Goal: Task Accomplishment & Management: Complete application form

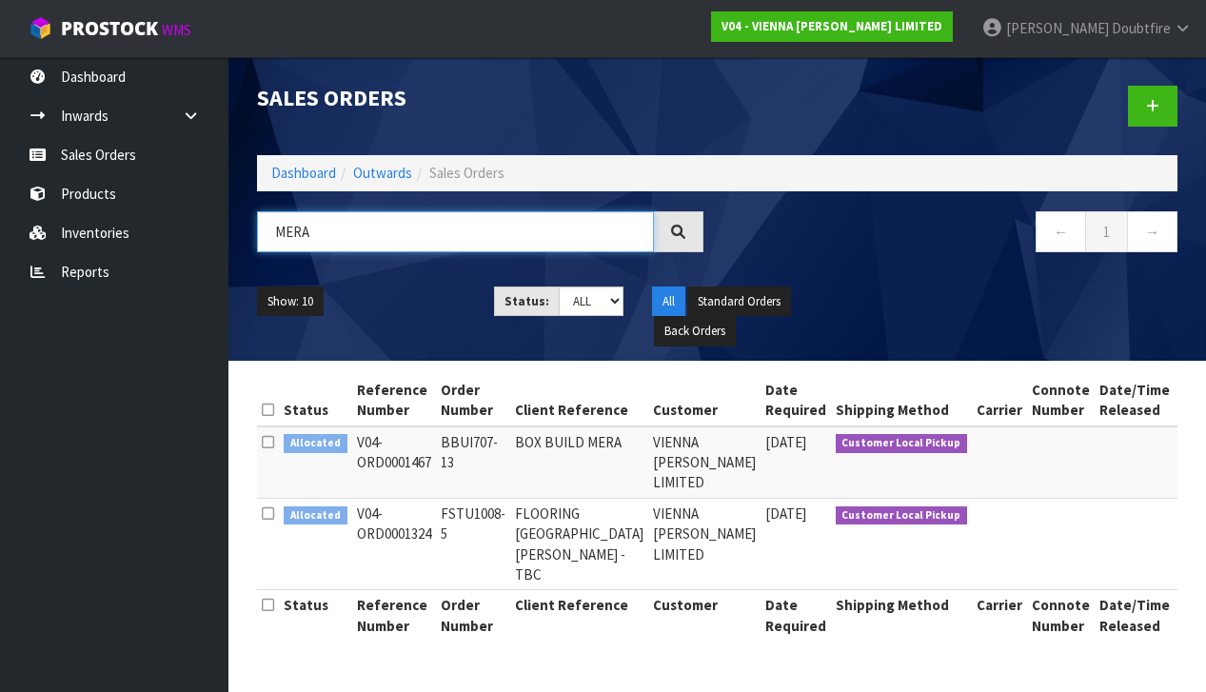
click at [324, 230] on input "MERA" at bounding box center [455, 231] width 397 height 41
type input "M"
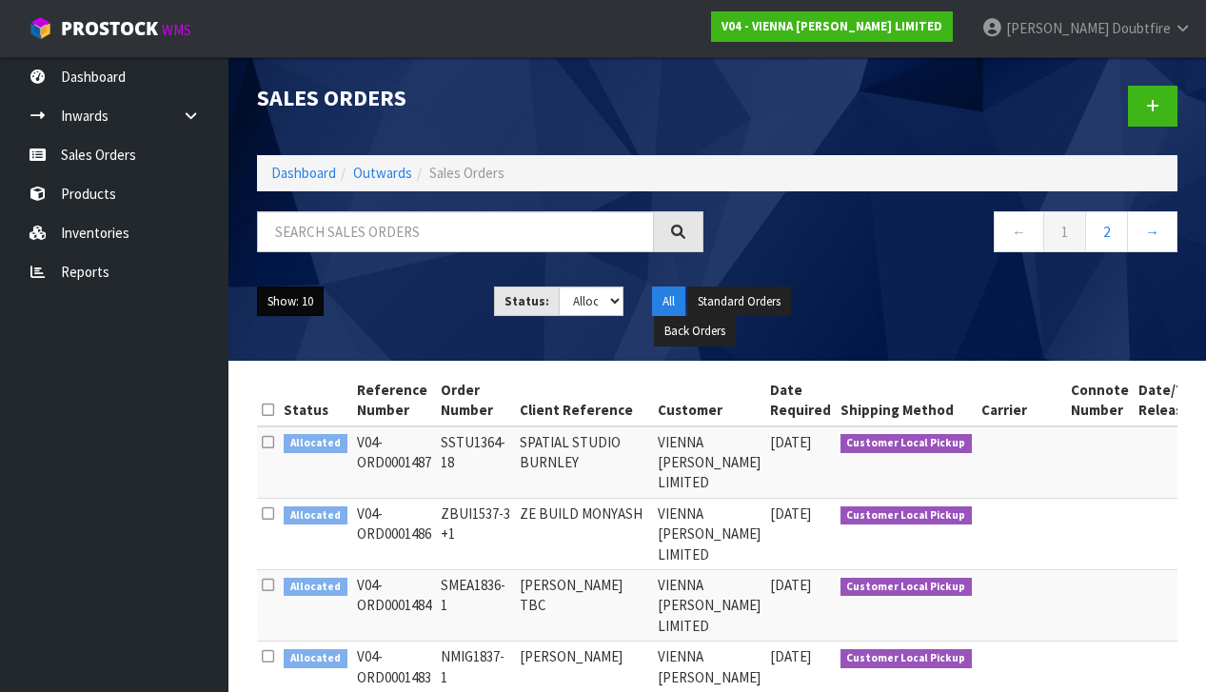
click at [309, 307] on button "Show: 10" at bounding box center [290, 302] width 67 height 30
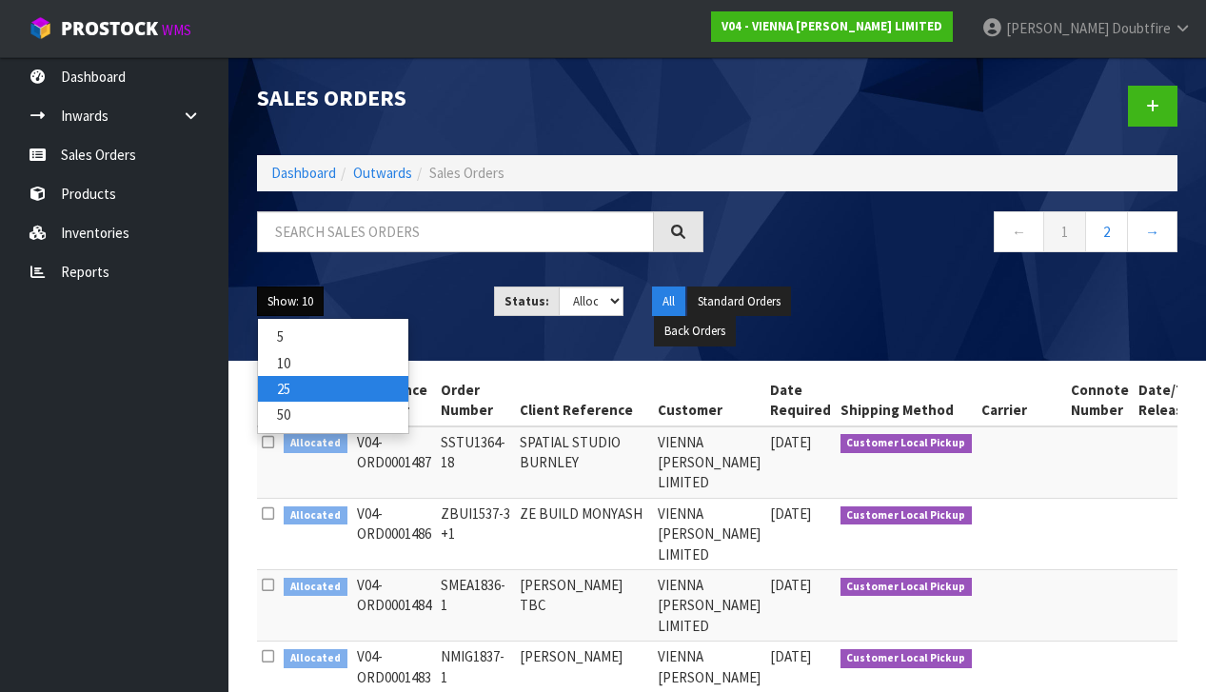
click at [303, 389] on link "25" at bounding box center [333, 389] width 150 height 26
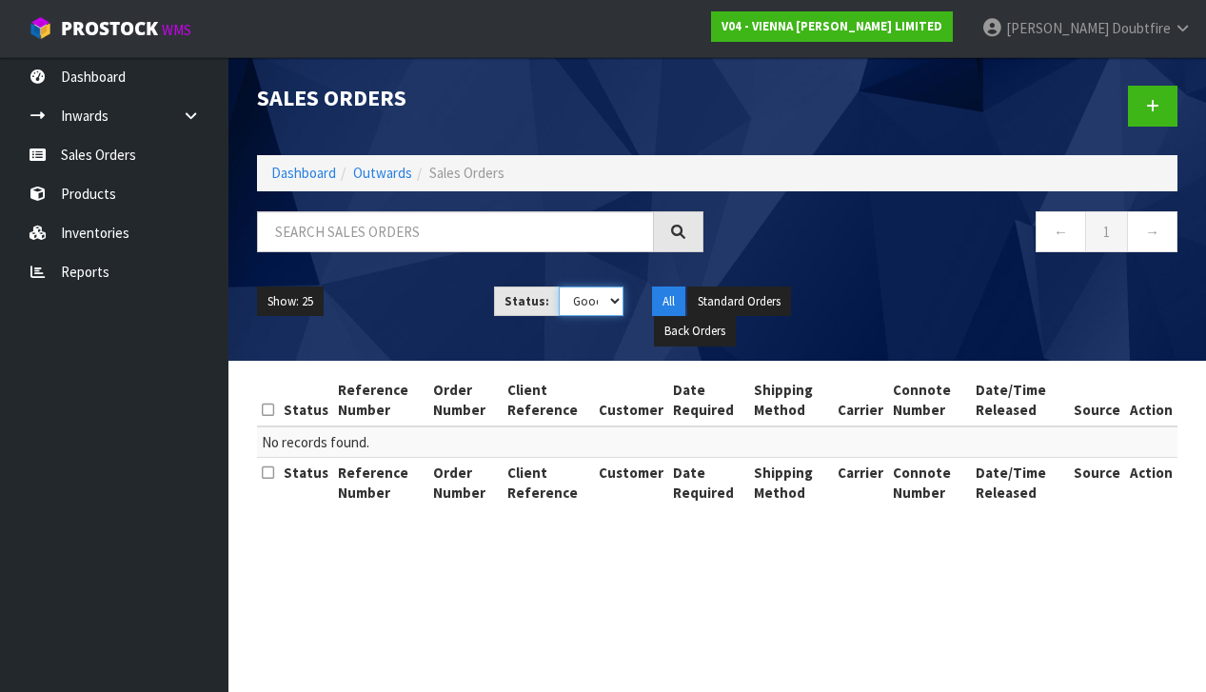
select select "string:5"
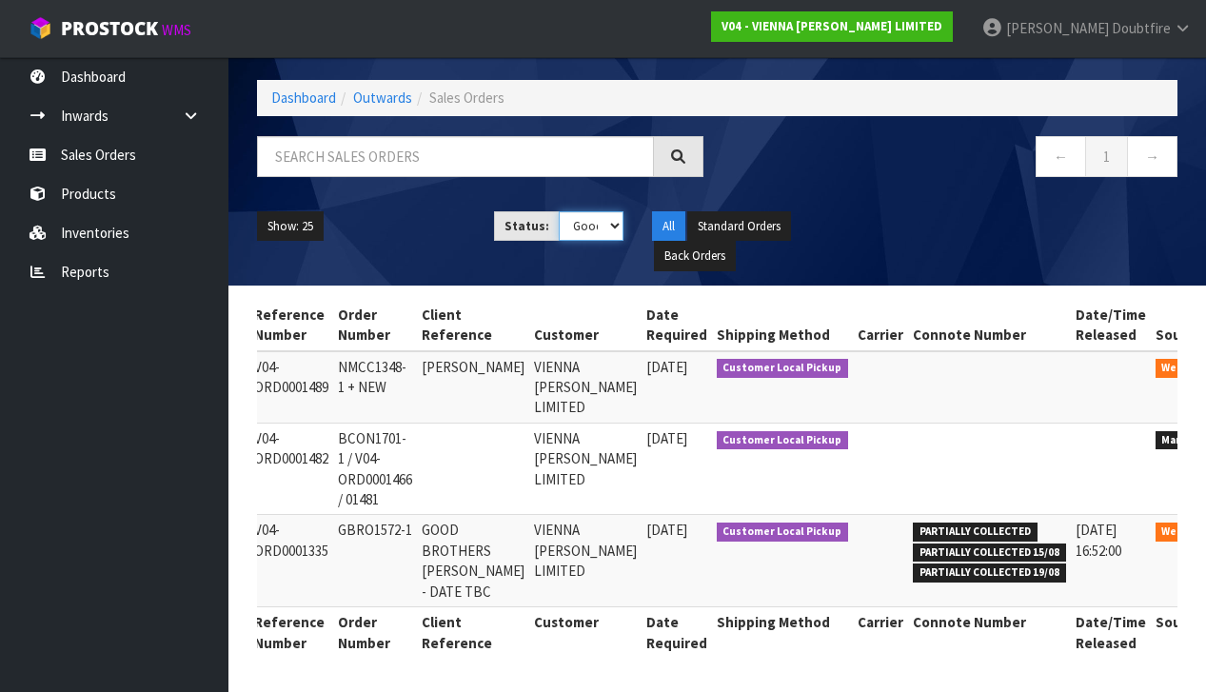
scroll to position [0, 123]
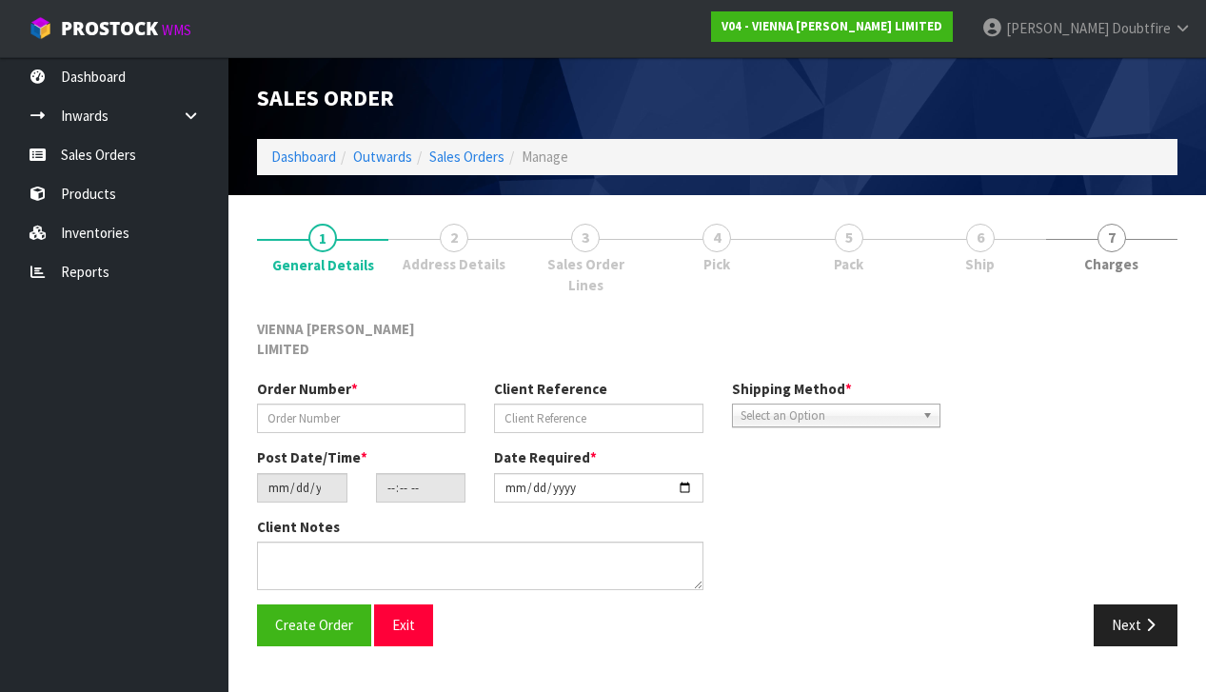
type input "BCON1701-1 / V04-ORD0001466 / 01481"
type input "[DATE]"
type input "14:42:00.000"
type input "[DATE]"
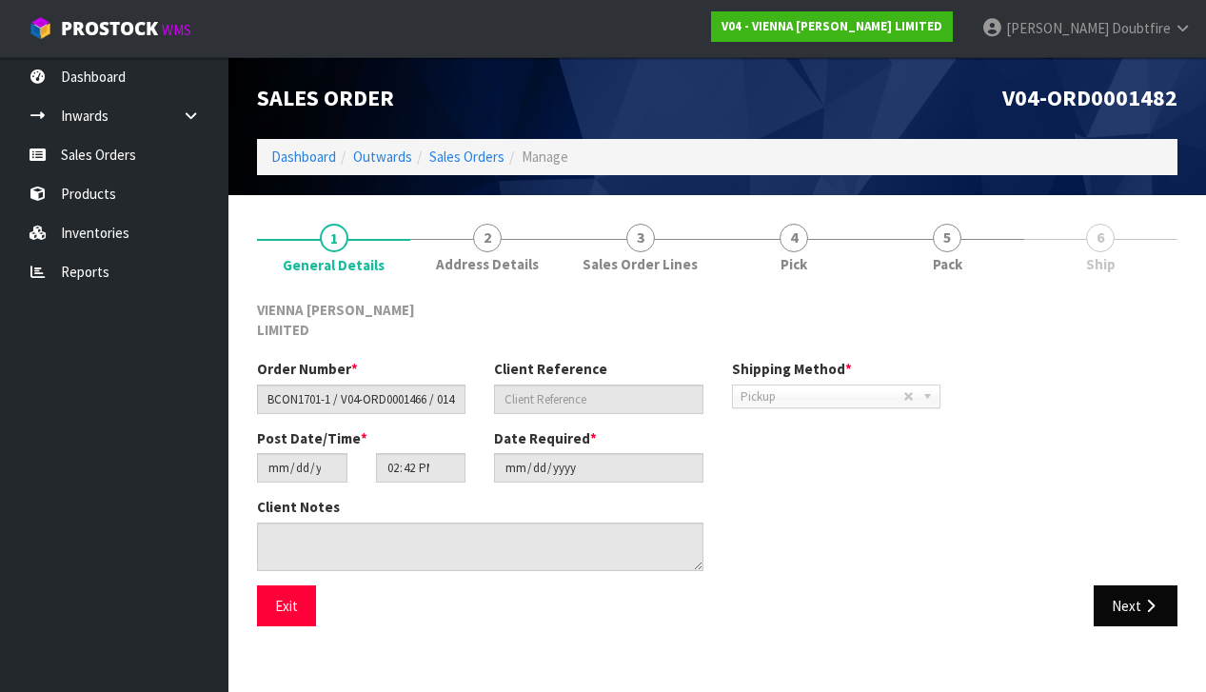
click at [1149, 585] on button "Next" at bounding box center [1136, 605] width 84 height 41
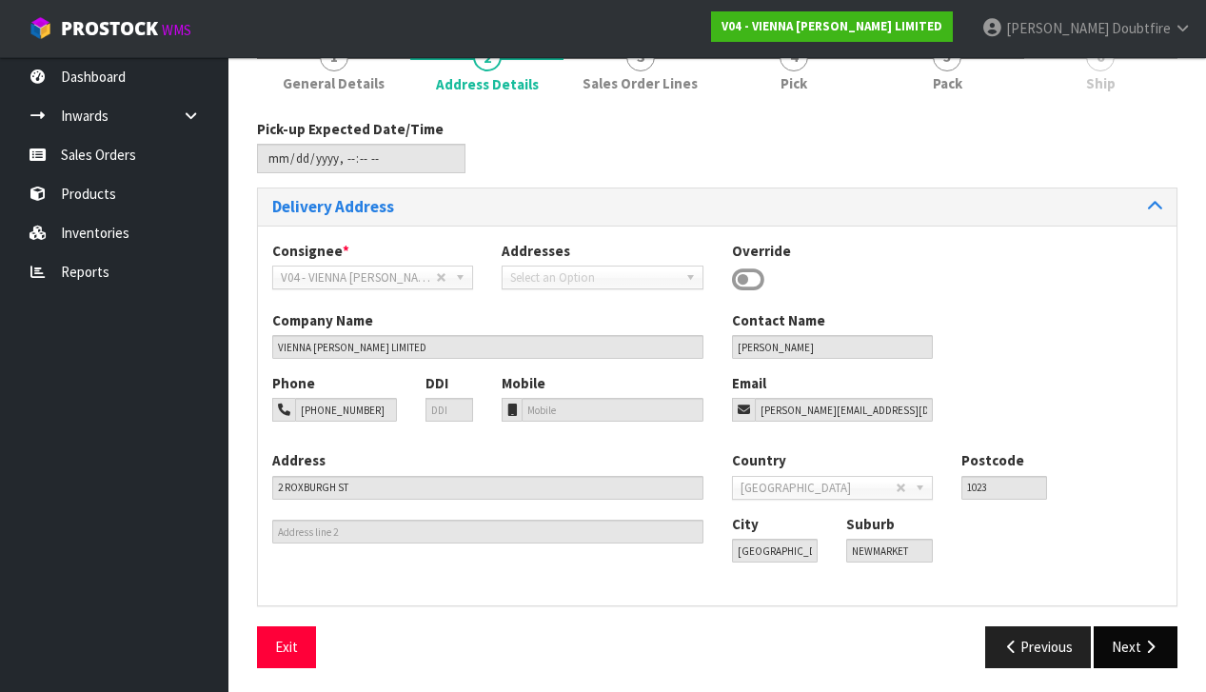
scroll to position [180, 0]
click at [1145, 628] on button "Next" at bounding box center [1136, 647] width 84 height 41
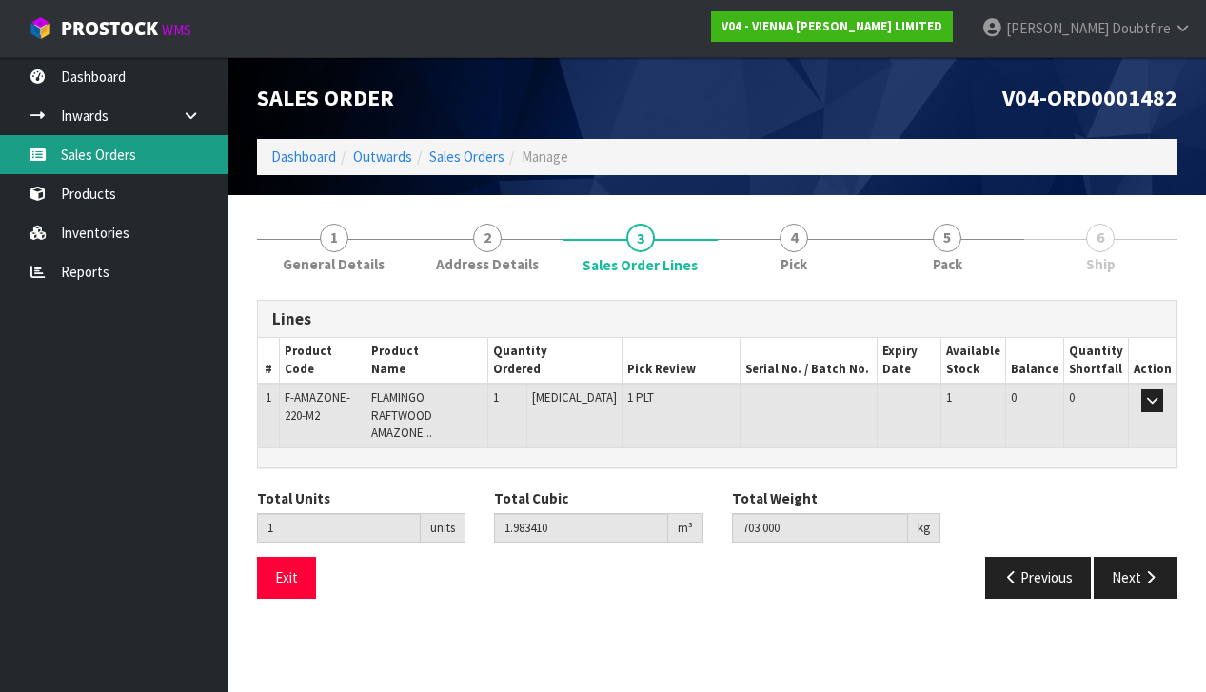
click at [89, 155] on link "Sales Orders" at bounding box center [114, 154] width 228 height 39
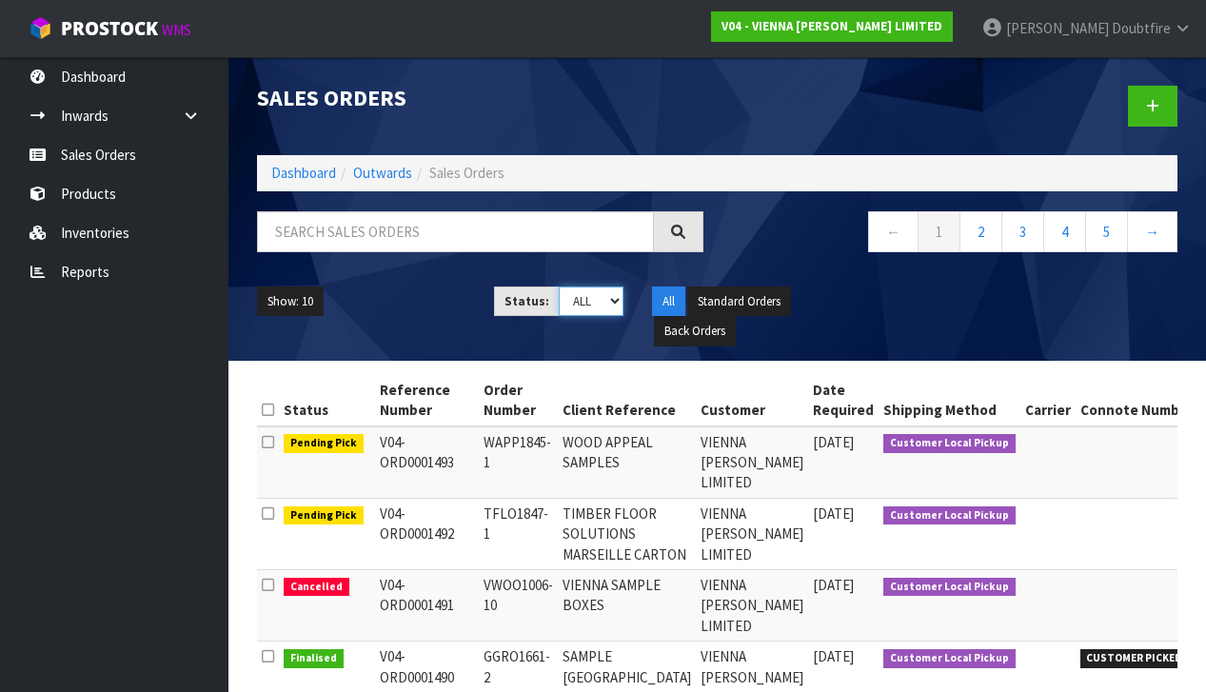
select select "string:5"
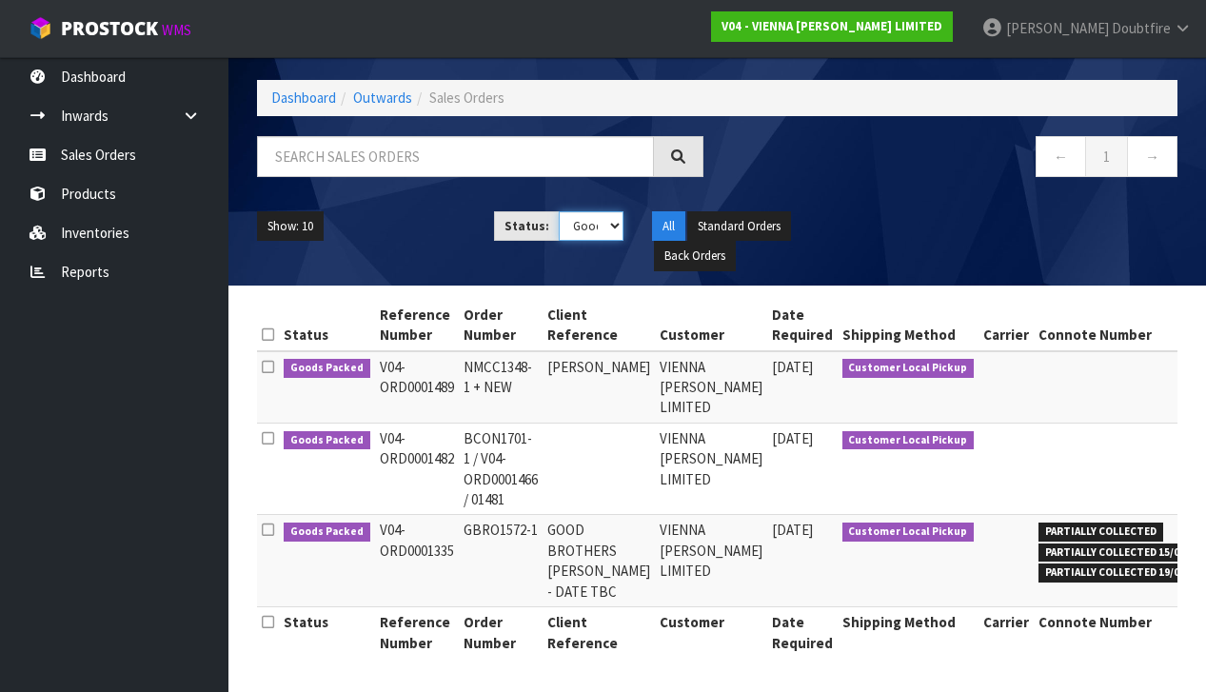
scroll to position [87, 0]
click at [337, 147] on input "text" at bounding box center [455, 156] width 397 height 41
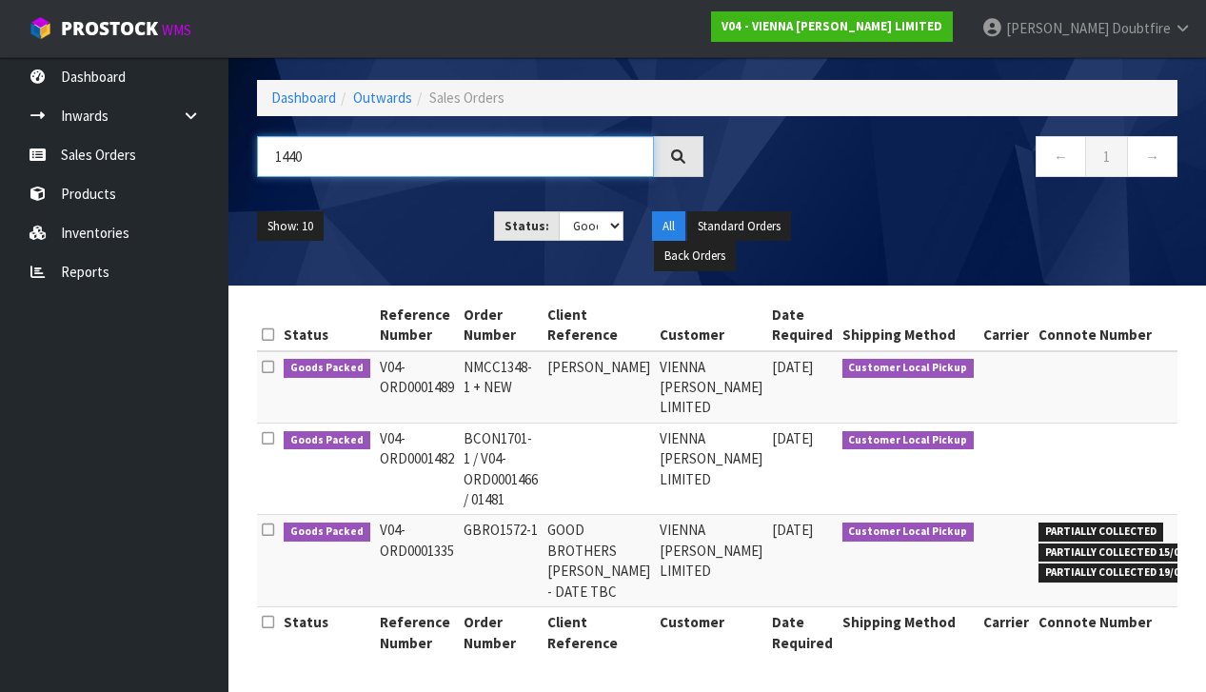
scroll to position [0, 0]
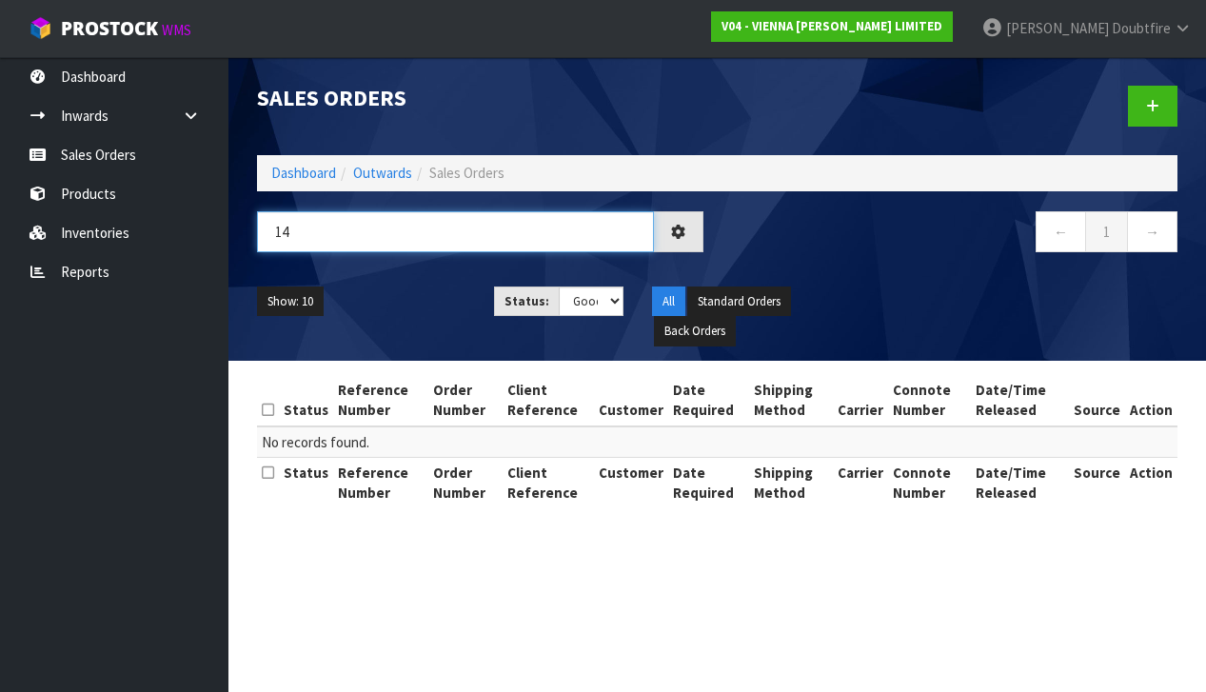
type input "1"
